Goal: Task Accomplishment & Management: Use online tool/utility

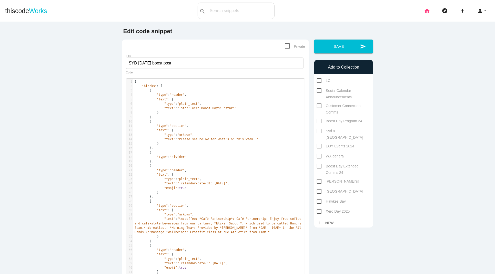
click at [424, 13] on icon "home" at bounding box center [427, 11] width 6 height 16
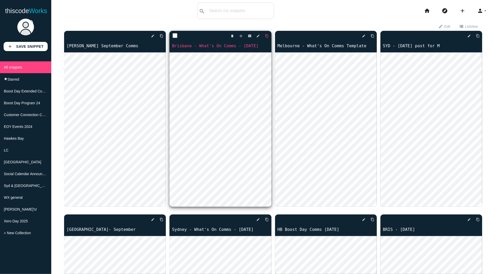
click at [267, 36] on icon "content_copy" at bounding box center [267, 35] width 4 height 9
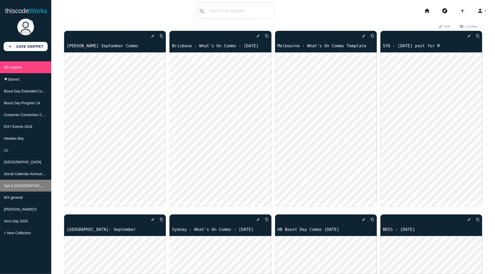
click at [29, 185] on span "Syd & [GEOGRAPHIC_DATA]" at bounding box center [28, 185] width 48 height 4
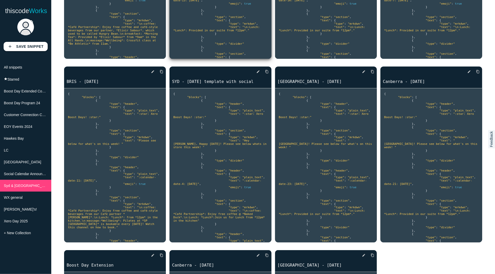
scroll to position [155, 0]
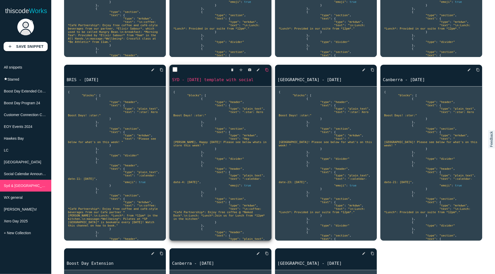
click at [265, 67] on link "content_copy" at bounding box center [265, 69] width 8 height 9
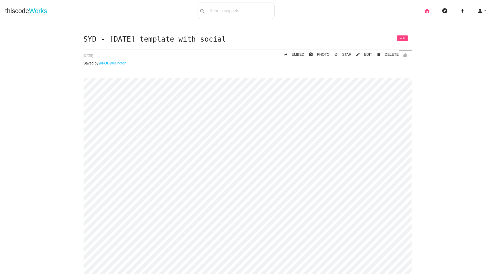
click at [426, 12] on icon "home" at bounding box center [427, 11] width 6 height 16
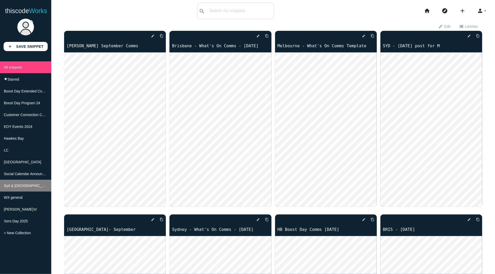
click at [31, 180] on li "Syd & [GEOGRAPHIC_DATA]" at bounding box center [25, 185] width 51 height 12
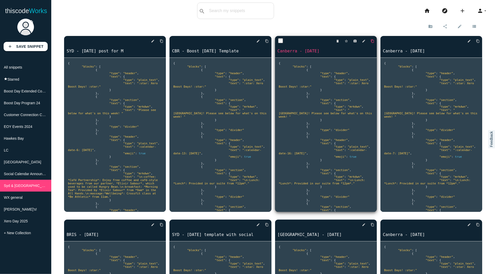
click at [371, 39] on link "content_copy" at bounding box center [371, 40] width 8 height 9
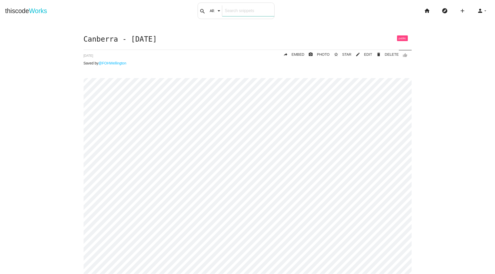
click at [221, 13] on div "search All: All: Code: Title: Tag: All: Code: Title: Tag:" at bounding box center [236, 11] width 77 height 16
click at [21, 12] on link "thiscode Works" at bounding box center [26, 11] width 42 height 16
click at [427, 7] on icon "home" at bounding box center [427, 11] width 6 height 16
click at [425, 10] on icon "home" at bounding box center [427, 11] width 6 height 16
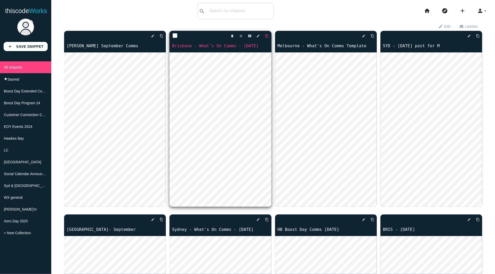
click at [268, 36] on icon "content_copy" at bounding box center [267, 35] width 4 height 9
